Goal: Task Accomplishment & Management: Use online tool/utility

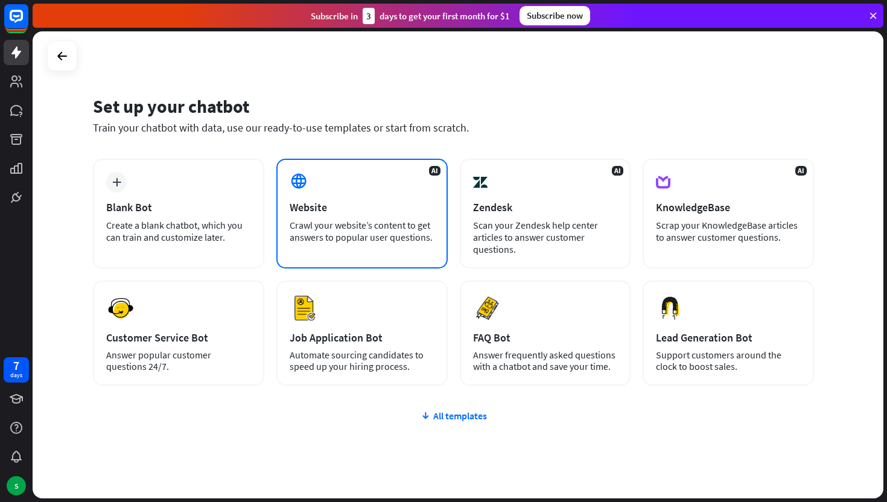
click at [364, 203] on div "Website" at bounding box center [362, 207] width 145 height 14
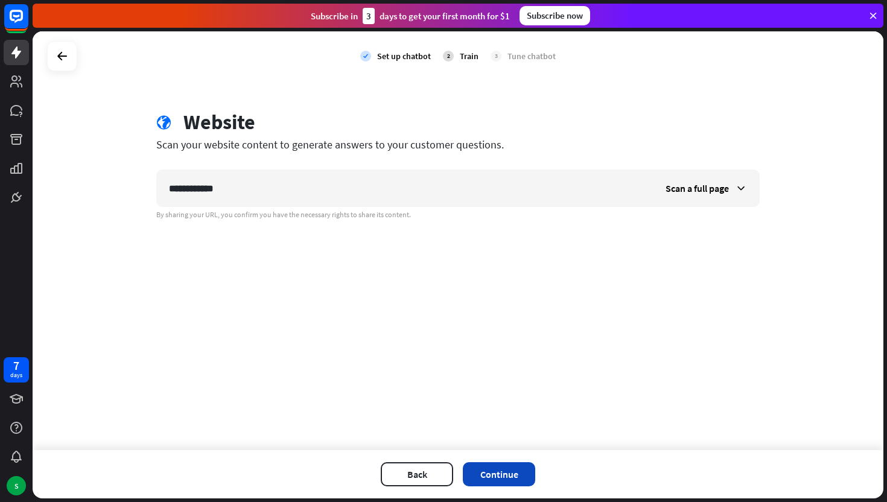
type input "**********"
click at [497, 483] on button "Continue" at bounding box center [499, 474] width 72 height 24
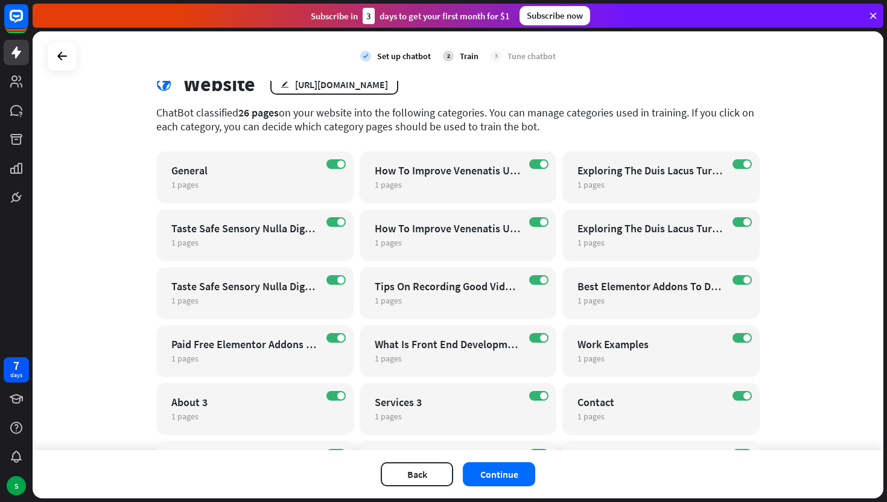
scroll to position [26, 0]
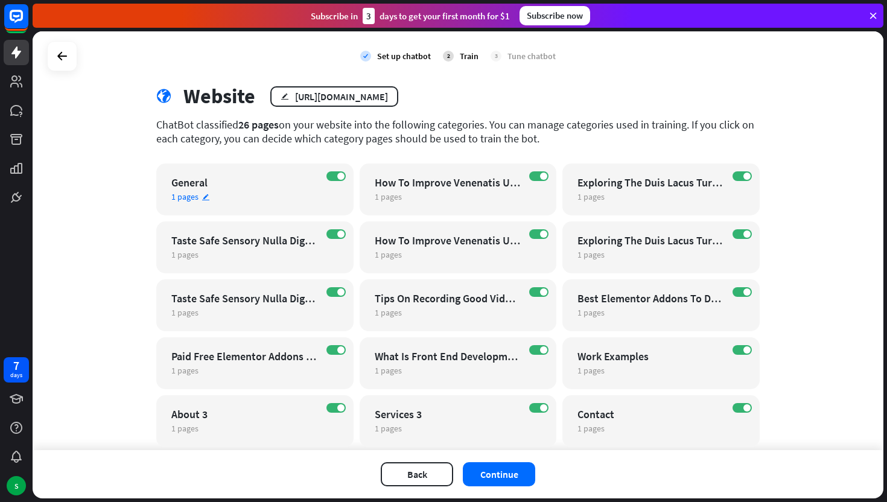
click at [208, 189] on div "General" at bounding box center [244, 183] width 146 height 14
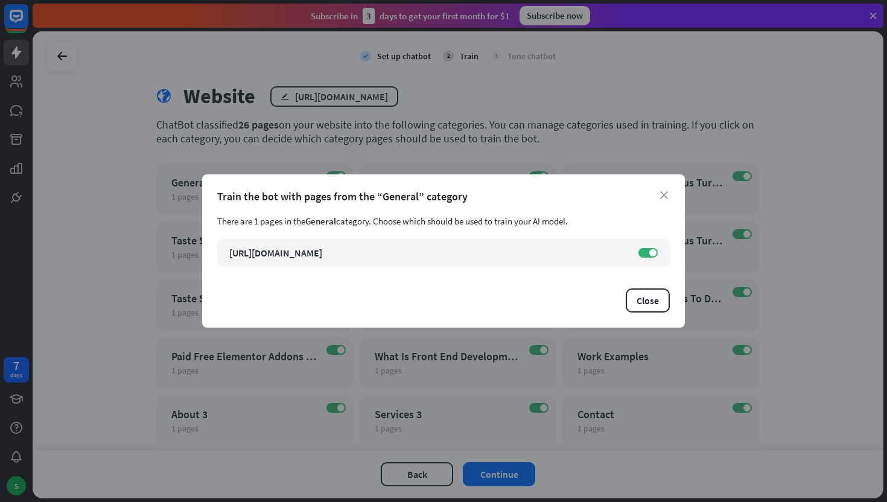
click at [658, 197] on div "Train the bot with pages from the “General” category" at bounding box center [443, 196] width 453 height 14
click at [666, 194] on icon "close" at bounding box center [664, 195] width 8 height 8
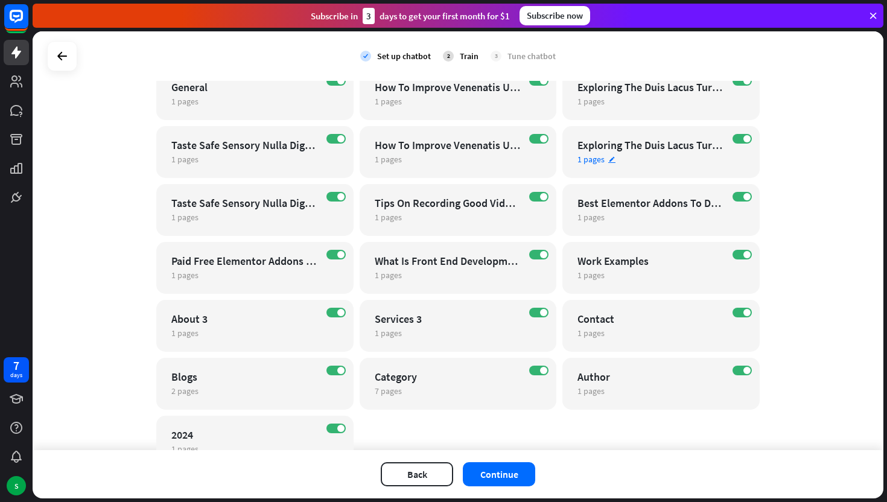
scroll to position [177, 0]
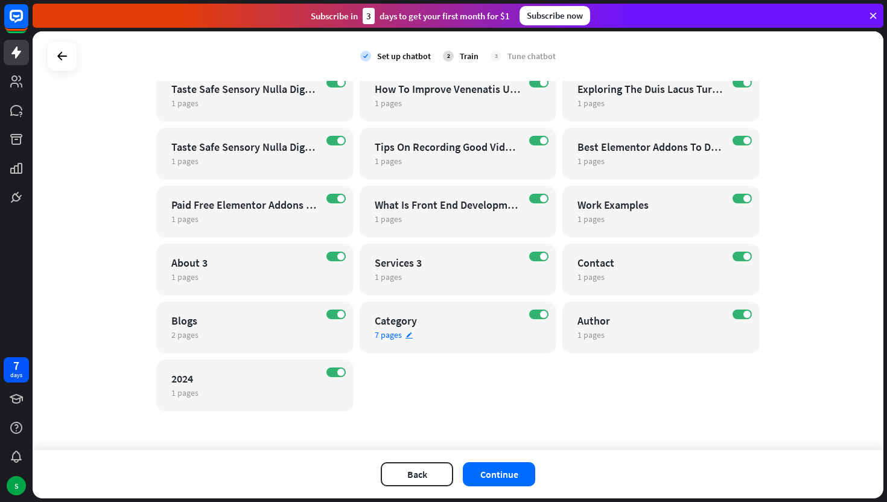
click at [404, 325] on div "Category" at bounding box center [448, 321] width 146 height 14
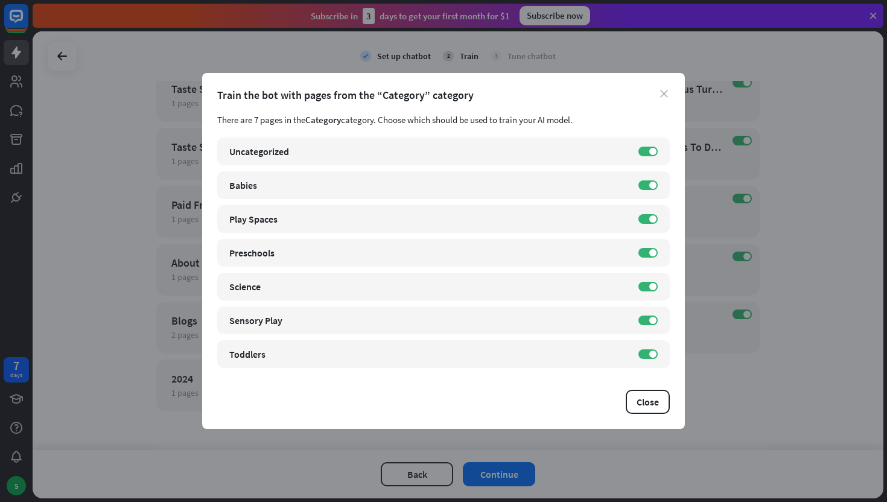
click at [666, 91] on icon "close" at bounding box center [664, 94] width 8 height 8
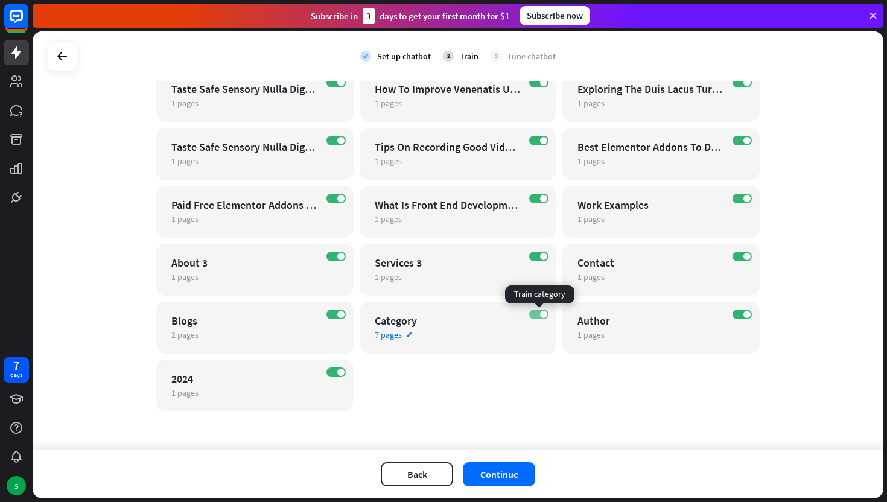
click at [539, 313] on label "ON" at bounding box center [538, 315] width 19 height 10
click at [402, 319] on div "Category" at bounding box center [448, 321] width 146 height 14
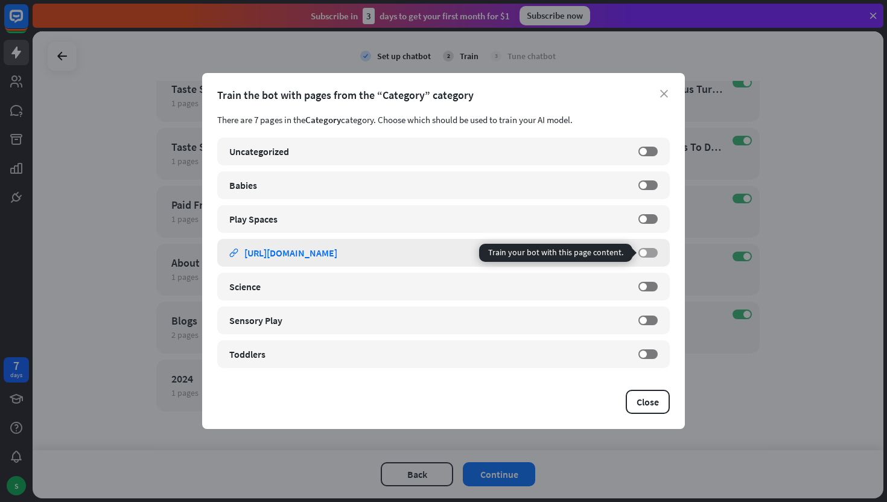
click at [645, 256] on label "OFF" at bounding box center [647, 253] width 19 height 10
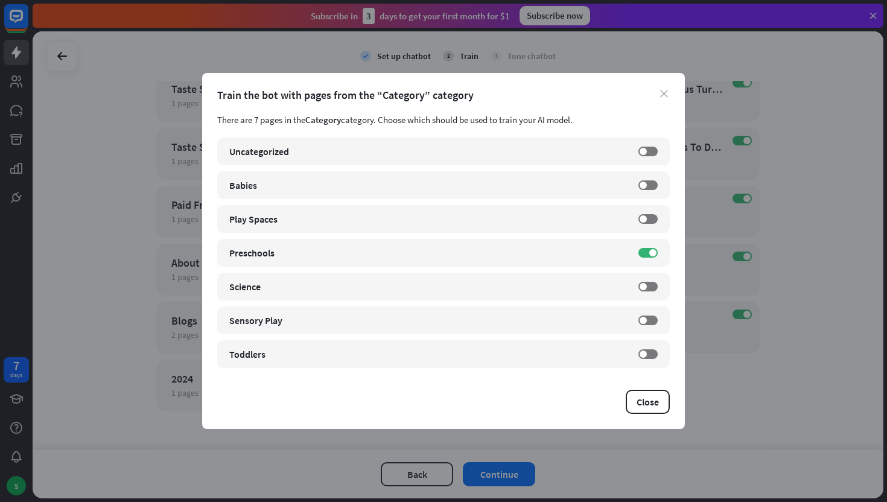
click at [661, 94] on icon "close" at bounding box center [664, 94] width 8 height 8
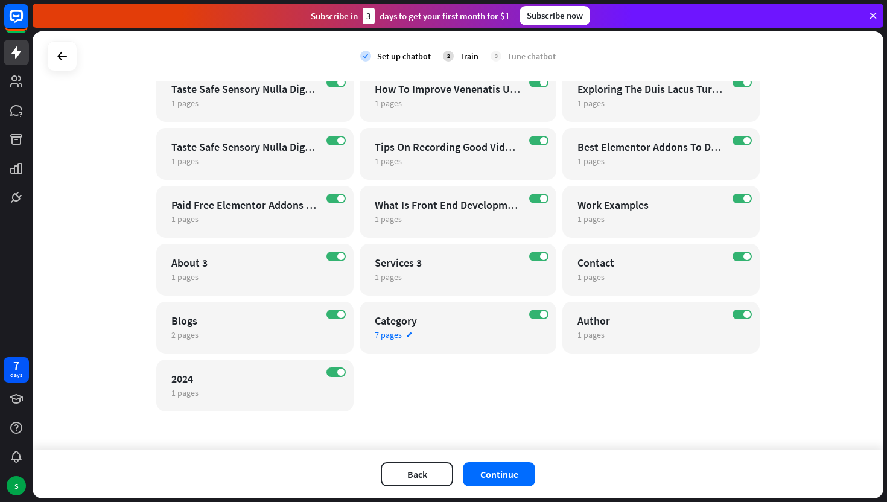
click at [397, 329] on span "7 pages" at bounding box center [388, 334] width 27 height 11
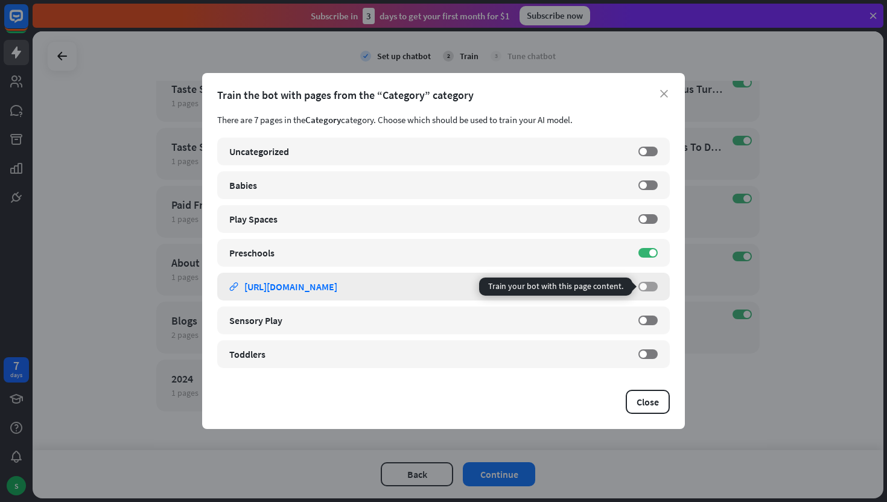
click at [650, 285] on label "OFF" at bounding box center [647, 287] width 19 height 10
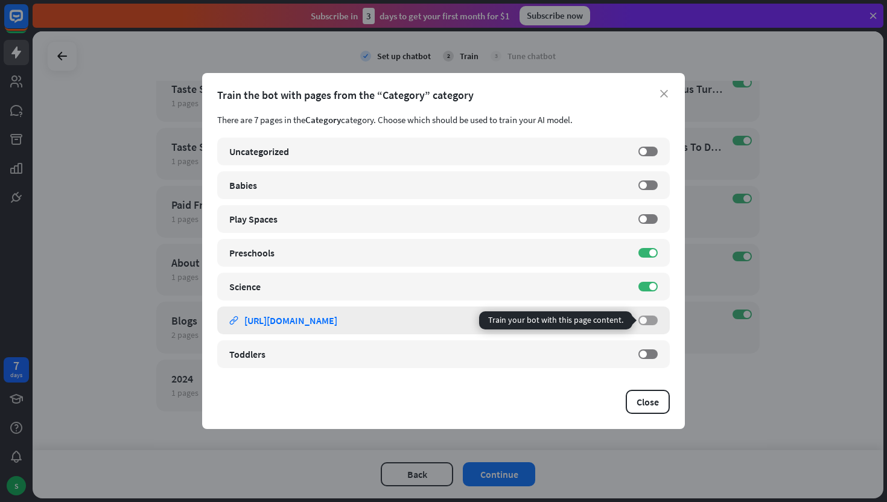
click at [647, 320] on label "OFF" at bounding box center [647, 321] width 19 height 10
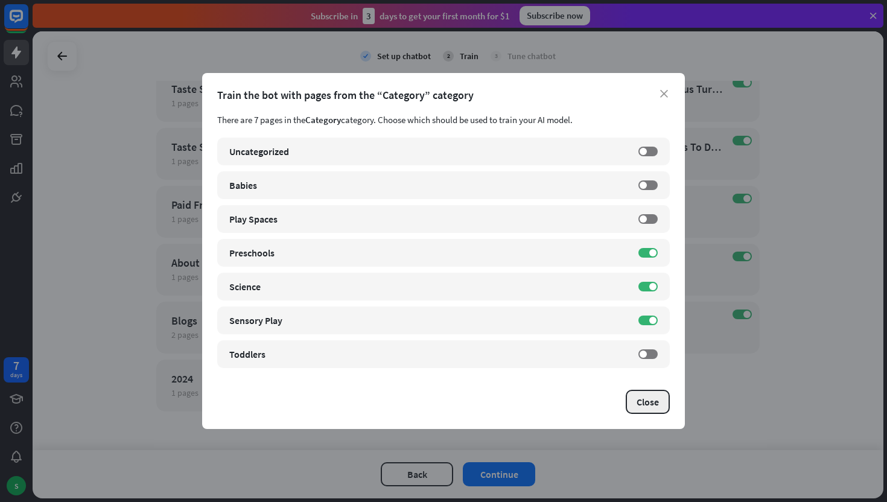
click at [646, 396] on button "Close" at bounding box center [648, 402] width 44 height 24
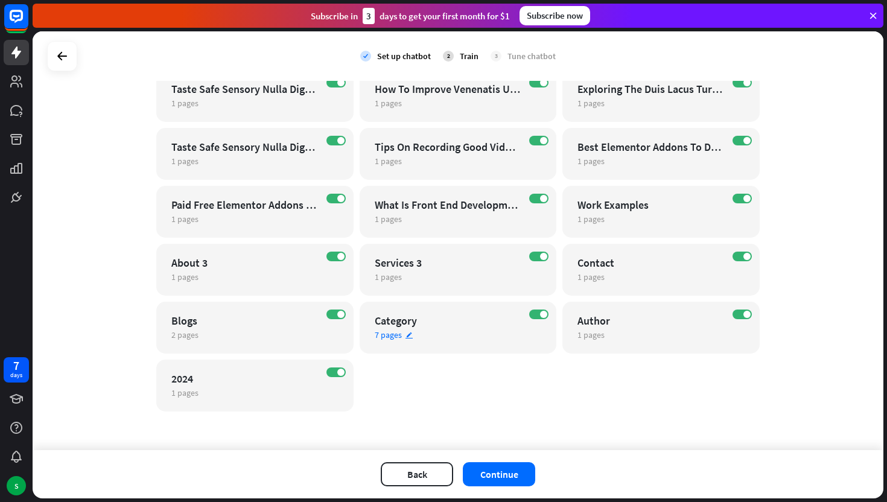
click at [398, 327] on div "Category" at bounding box center [448, 321] width 146 height 14
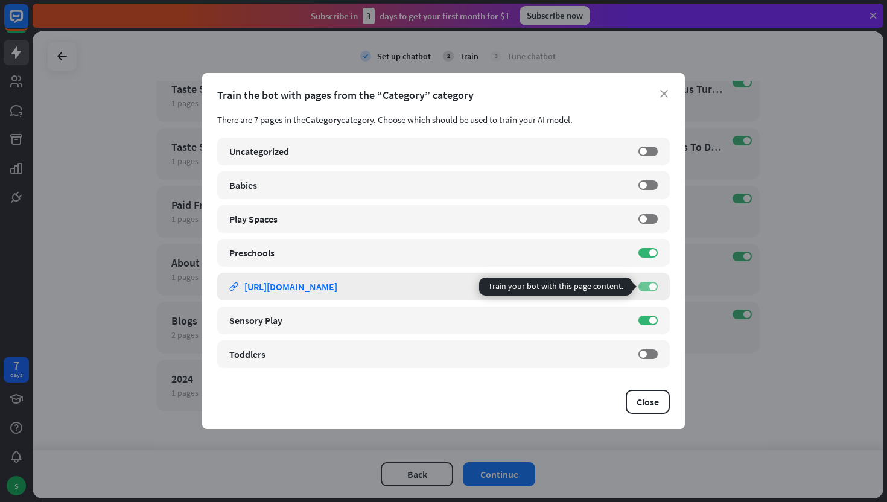
click at [644, 286] on label "ON" at bounding box center [647, 287] width 19 height 10
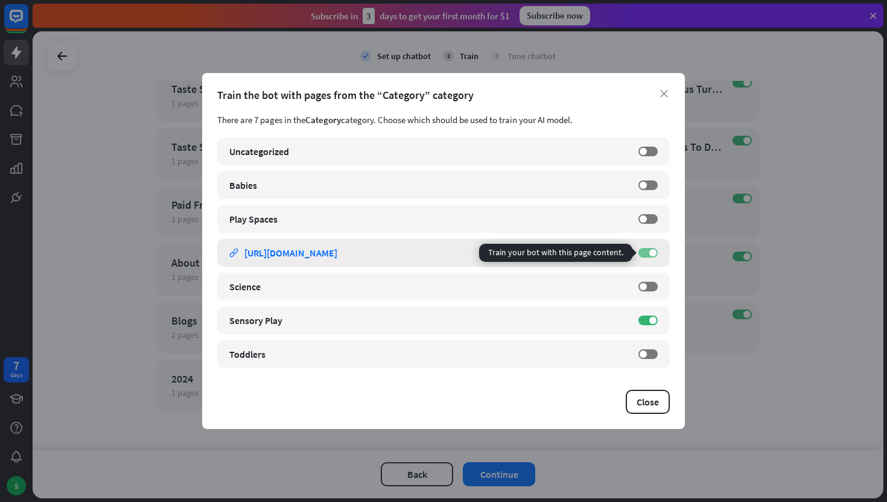
click at [647, 248] on label "ON" at bounding box center [647, 253] width 19 height 10
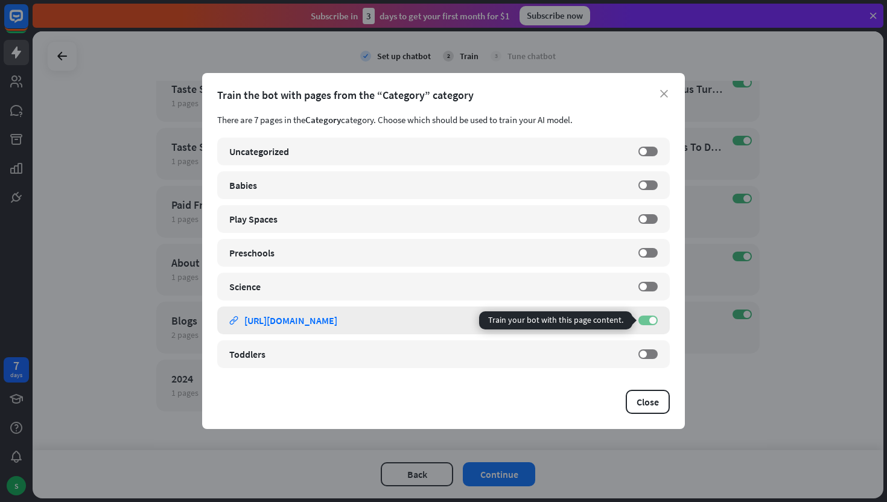
click at [648, 320] on label "ON" at bounding box center [647, 321] width 19 height 10
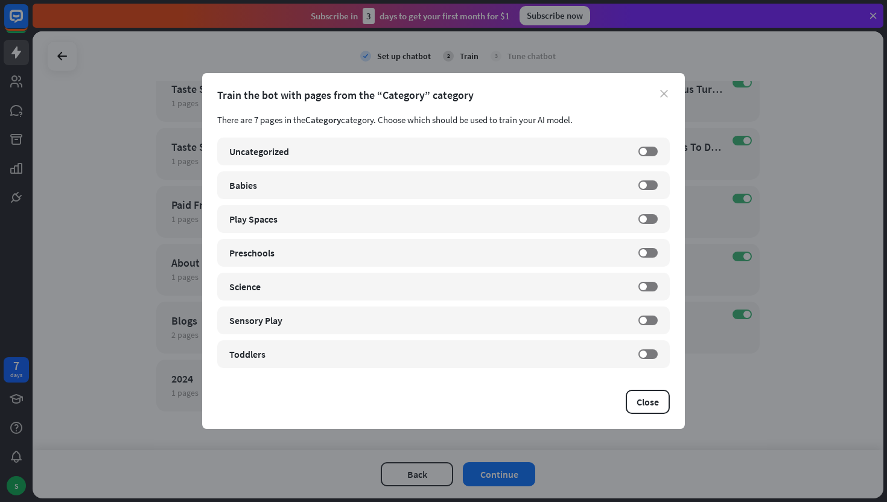
click at [666, 95] on icon "close" at bounding box center [664, 94] width 8 height 8
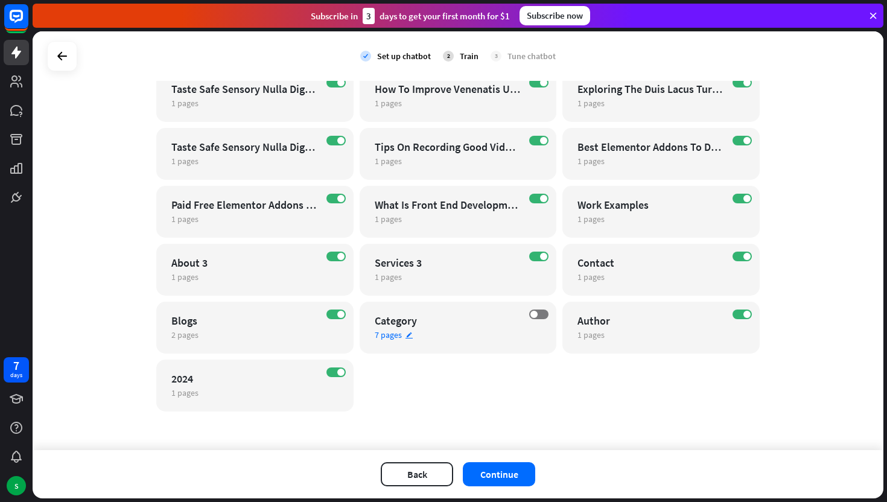
click at [545, 309] on div "OFF Category 7 pages edit" at bounding box center [458, 328] width 197 height 52
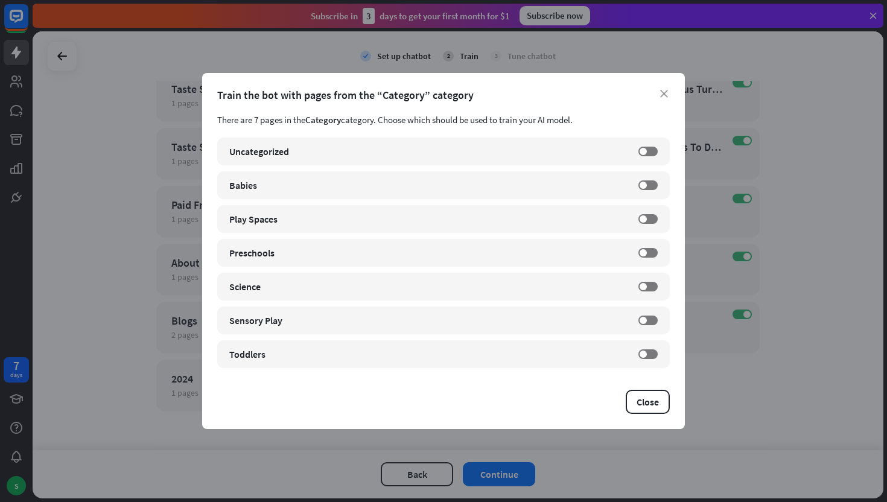
click at [661, 99] on div "Train the bot with pages from the “Category” category" at bounding box center [443, 95] width 453 height 14
click at [665, 92] on icon "close" at bounding box center [664, 94] width 8 height 8
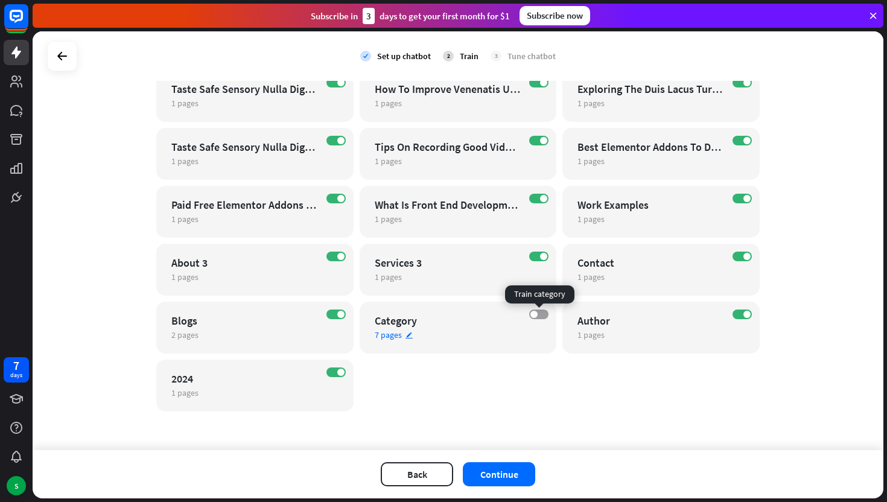
click at [538, 315] on label "OFF" at bounding box center [538, 315] width 19 height 10
click at [455, 313] on div "ON Category 7 pages edit" at bounding box center [458, 328] width 197 height 52
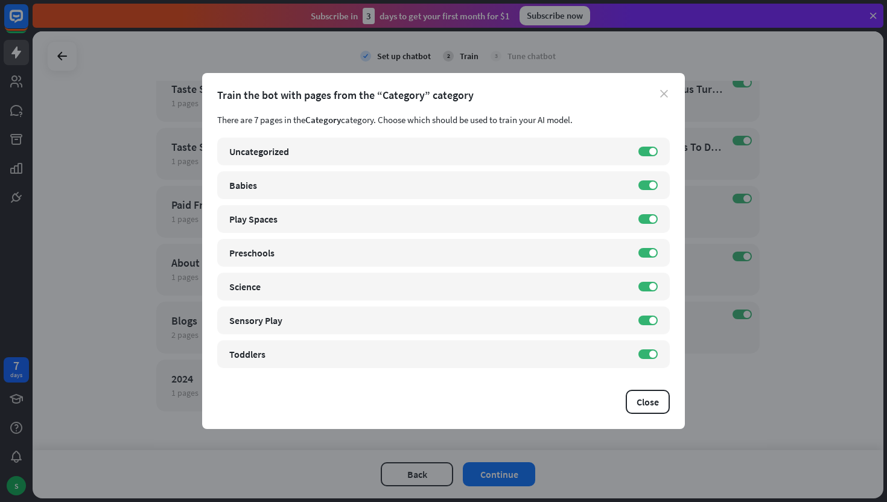
click at [665, 91] on icon "close" at bounding box center [664, 94] width 8 height 8
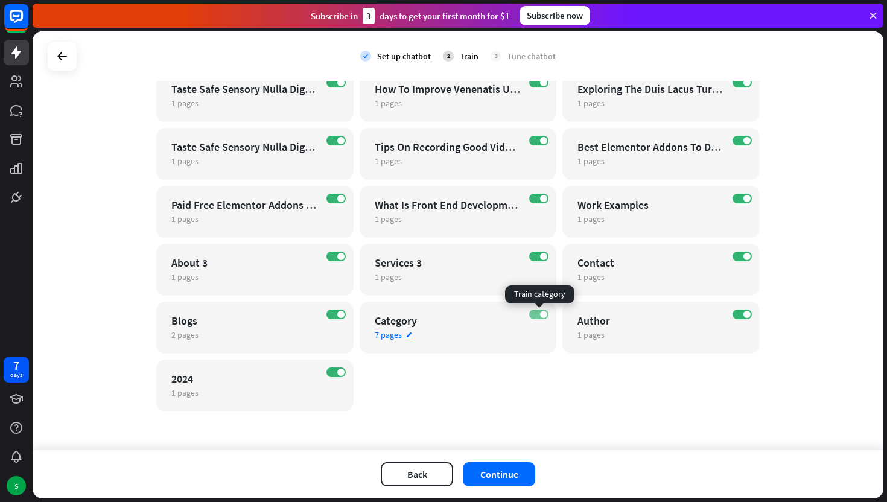
click at [539, 311] on label "ON" at bounding box center [538, 315] width 19 height 10
click at [401, 327] on div "Category" at bounding box center [448, 321] width 146 height 14
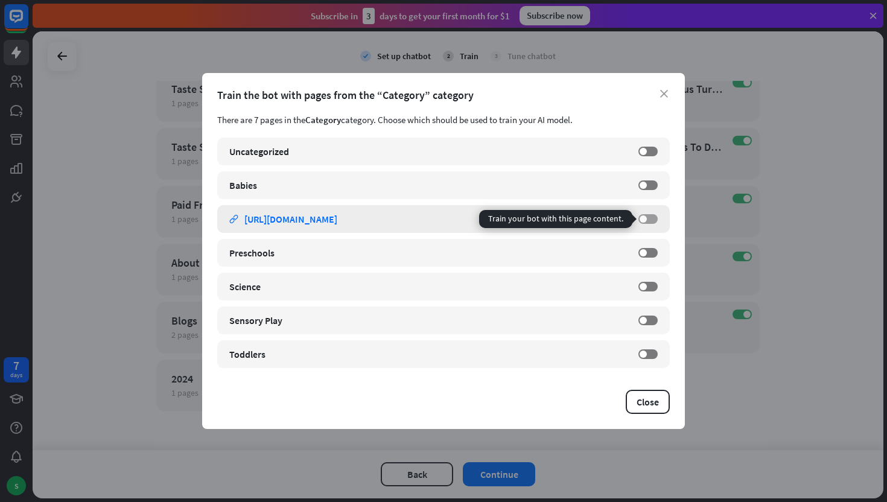
click at [647, 217] on label "OFF" at bounding box center [647, 219] width 19 height 10
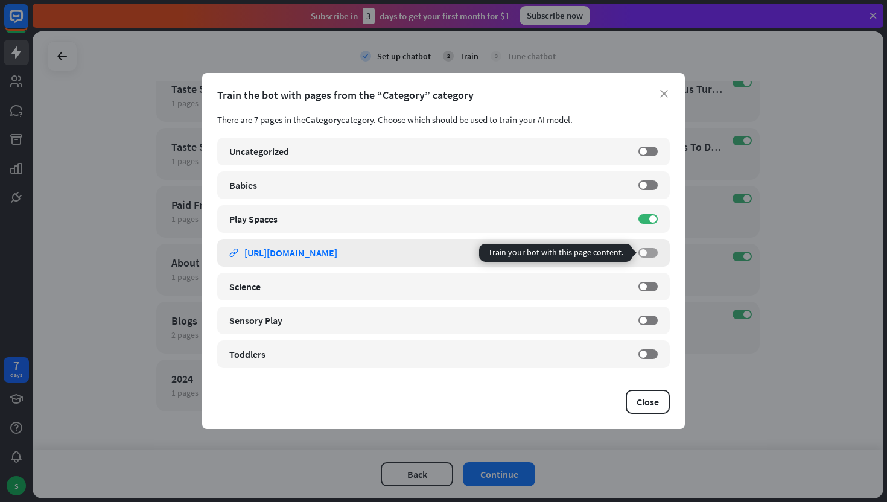
click at [648, 249] on label "OFF" at bounding box center [647, 253] width 19 height 10
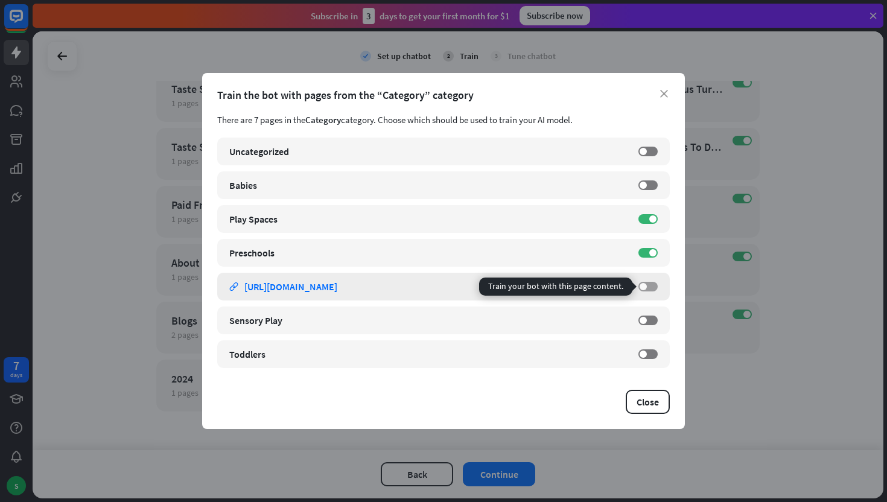
click at [643, 285] on span at bounding box center [643, 286] width 7 height 7
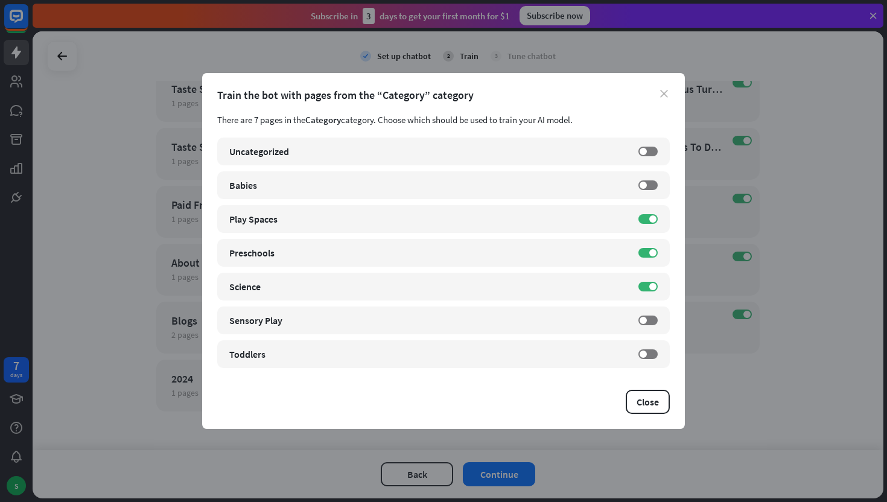
click at [663, 92] on icon "close" at bounding box center [664, 94] width 8 height 8
